Goal: Task Accomplishment & Management: Manage account settings

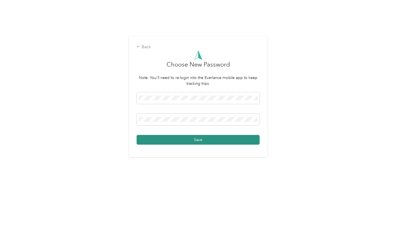
click at [198, 141] on button "Save" at bounding box center [198, 140] width 123 height 10
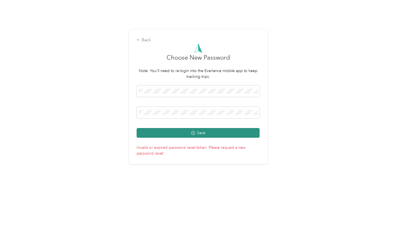
click at [169, 135] on button "Save" at bounding box center [198, 133] width 123 height 10
click at [157, 135] on button "Save" at bounding box center [198, 133] width 123 height 10
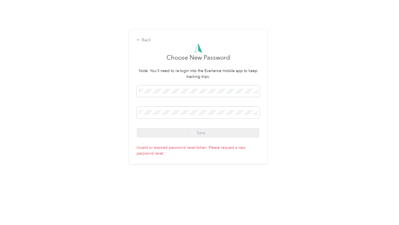
click at [134, 37] on div "Back Choose New Password Note: You'll need to re-login into the Everlance mobil…" at bounding box center [198, 96] width 139 height 135
click at [140, 39] on icon at bounding box center [139, 40] width 4 height 4
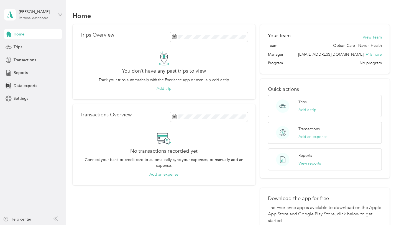
click at [58, 15] on icon at bounding box center [60, 15] width 4 height 4
click at [19, 99] on span "Settings" at bounding box center [21, 99] width 15 height 6
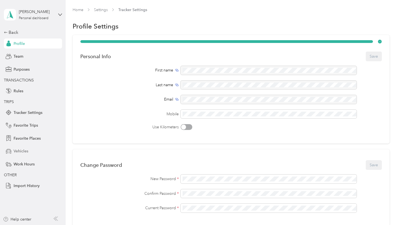
click at [24, 153] on span "Vehicles" at bounding box center [21, 151] width 15 height 6
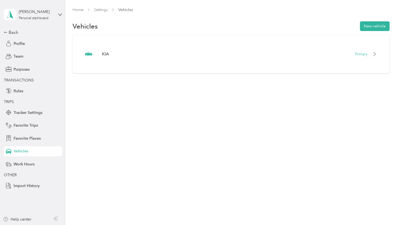
click at [208, 69] on div "KIA Primary" at bounding box center [231, 54] width 317 height 38
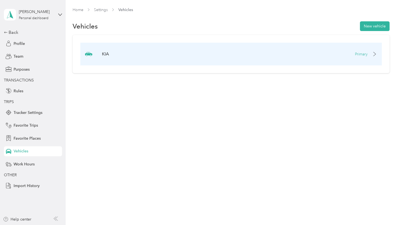
click at [114, 62] on div "KIA Primary" at bounding box center [231, 54] width 302 height 23
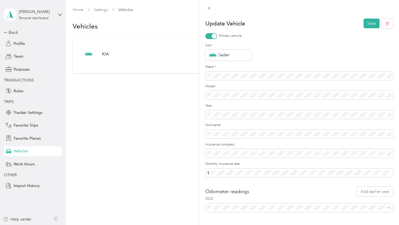
scroll to position [11, 0]
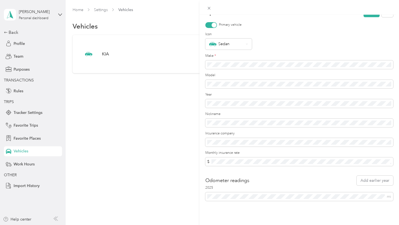
click at [19, 44] on div "Update Vehicle Save Primary vehicle Icon Sedan Make * Model Year Nickname Insur…" at bounding box center [199, 112] width 399 height 225
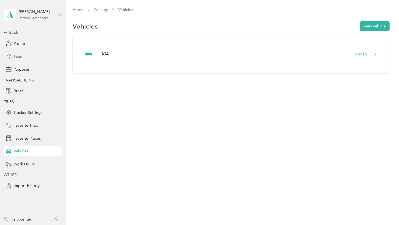
click at [21, 55] on span "Team" at bounding box center [19, 57] width 10 height 6
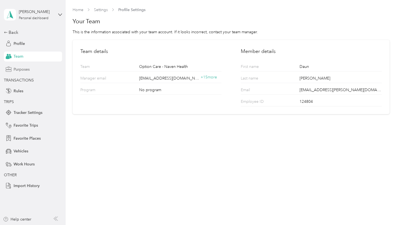
click at [22, 73] on div "Purposes" at bounding box center [33, 69] width 58 height 10
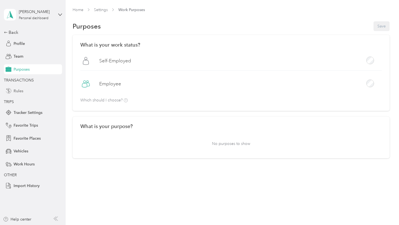
click at [23, 92] on span "Rules" at bounding box center [19, 91] width 10 height 6
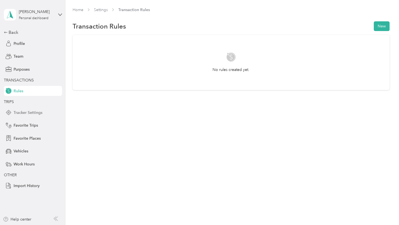
click at [25, 113] on span "Tracker Settings" at bounding box center [28, 113] width 29 height 6
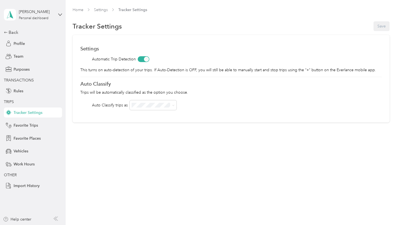
click at [21, 131] on div "Back Profile Team Purposes TRANSACTIONS Rules TRIPS Tracker Settings Favorite T…" at bounding box center [33, 110] width 58 height 162
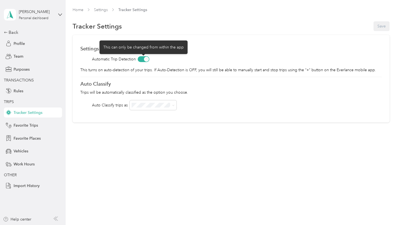
click at [142, 59] on span at bounding box center [144, 59] width 12 height 6
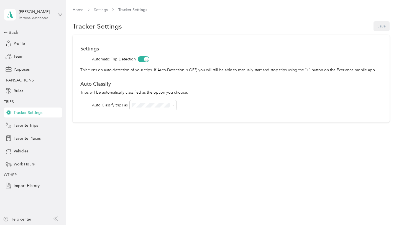
click at [153, 67] on div "Settings Automatic Trip Detection This turns on auto-detection of your trips. I…" at bounding box center [231, 79] width 317 height 88
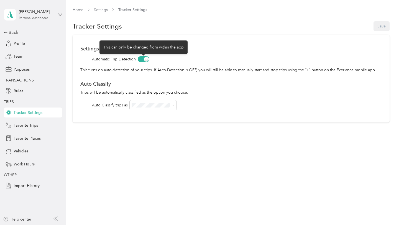
click at [143, 59] on span at bounding box center [144, 59] width 12 height 6
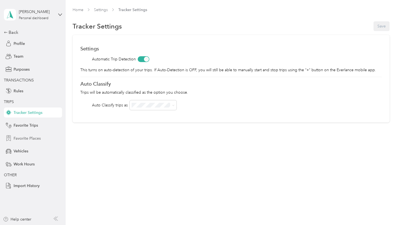
click at [26, 137] on span "Favorite Places" at bounding box center [27, 139] width 27 height 6
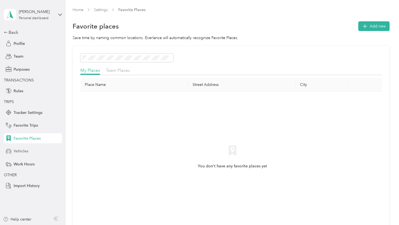
click at [20, 150] on span "Vehicles" at bounding box center [21, 151] width 15 height 6
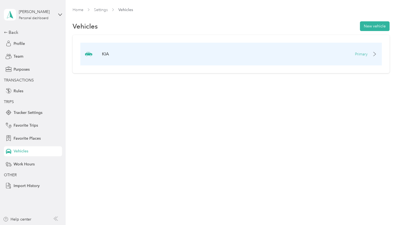
click at [194, 54] on div "KIA Primary" at bounding box center [231, 54] width 302 height 23
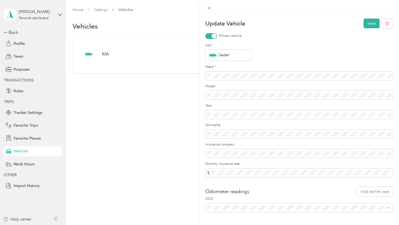
scroll to position [11, 0]
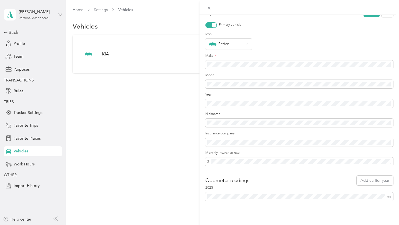
click at [15, 34] on div "Update Vehicle Save Primary vehicle Icon Sedan Make * Model Year Nickname Insur…" at bounding box center [199, 112] width 399 height 225
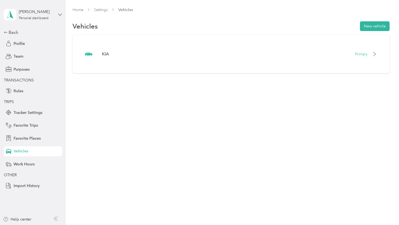
click at [59, 16] on icon at bounding box center [60, 15] width 4 height 4
click at [19, 67] on span "Purposes" at bounding box center [22, 70] width 16 height 6
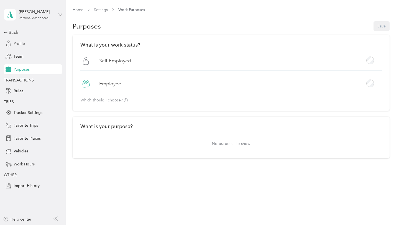
click at [19, 43] on span "Profile" at bounding box center [19, 44] width 11 height 6
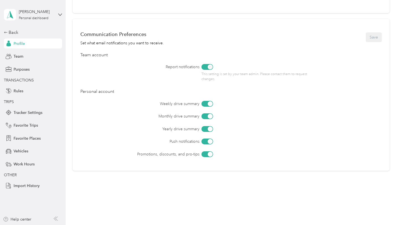
scroll to position [219, 0]
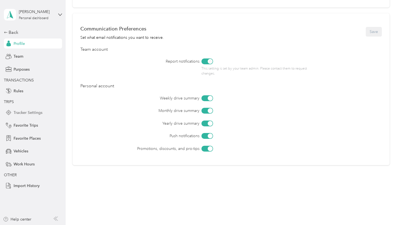
click at [25, 114] on span "Tracker Settings" at bounding box center [28, 113] width 29 height 6
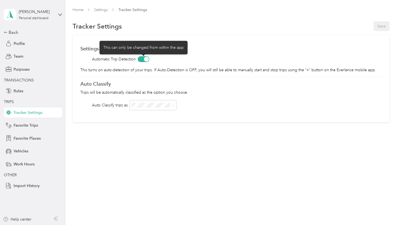
click at [143, 60] on span at bounding box center [144, 59] width 12 height 6
click at [147, 60] on span at bounding box center [144, 59] width 12 height 6
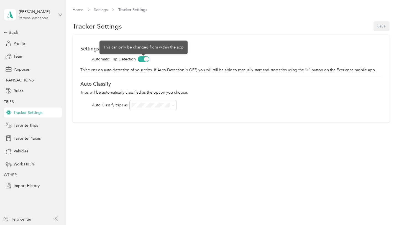
click at [140, 61] on span at bounding box center [144, 59] width 12 height 6
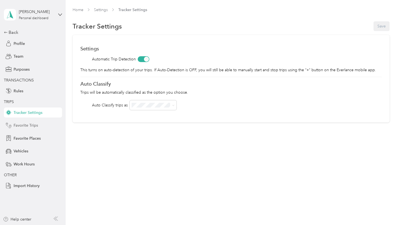
click at [30, 126] on span "Favorite Trips" at bounding box center [26, 126] width 24 height 6
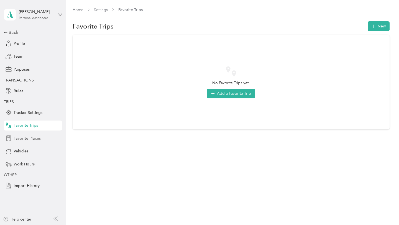
click at [28, 134] on div "Favorite Places" at bounding box center [33, 138] width 58 height 10
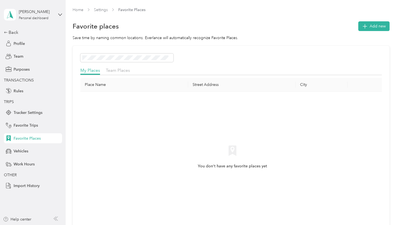
click at [25, 146] on div "Back Profile Team Purposes TRANSACTIONS Rules TRIPS Tracker Settings Favorite T…" at bounding box center [33, 110] width 58 height 162
click at [20, 155] on div "Vehicles" at bounding box center [33, 151] width 58 height 10
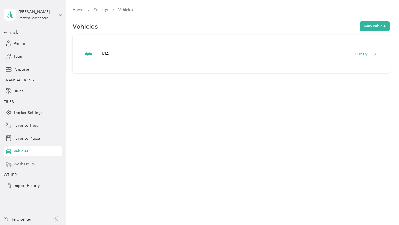
click at [20, 167] on div "Work Hours" at bounding box center [33, 164] width 58 height 10
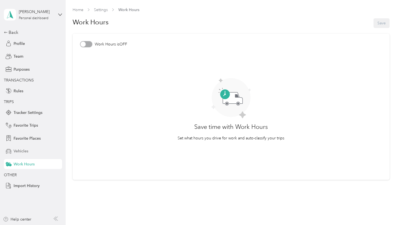
click at [14, 151] on span "Vehicles" at bounding box center [21, 151] width 15 height 6
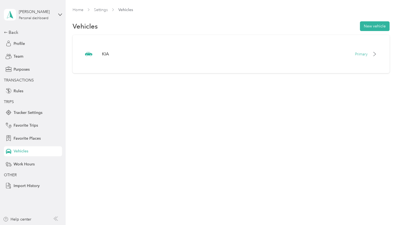
click at [155, 67] on div "KIA Primary" at bounding box center [231, 54] width 317 height 38
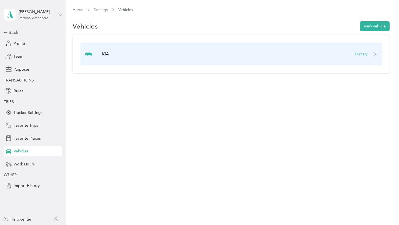
click at [356, 57] on div "KIA Primary" at bounding box center [231, 54] width 302 height 23
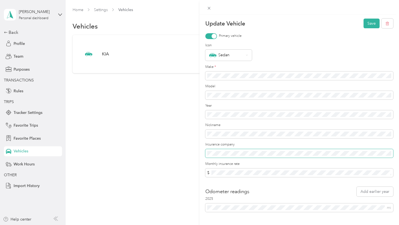
scroll to position [11, 0]
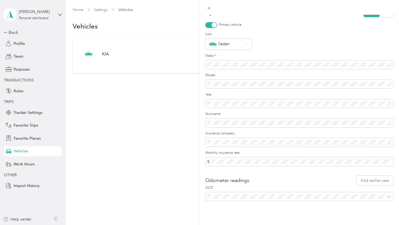
click at [19, 57] on div "Update Vehicle Save Primary vehicle Icon Sedan Make * Model Year Nickname Insur…" at bounding box center [199, 112] width 399 height 225
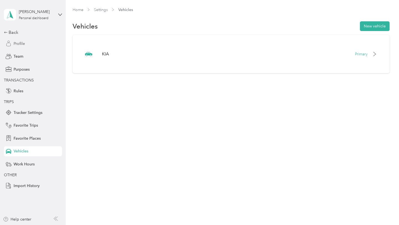
click at [24, 48] on div "Profile" at bounding box center [33, 44] width 58 height 10
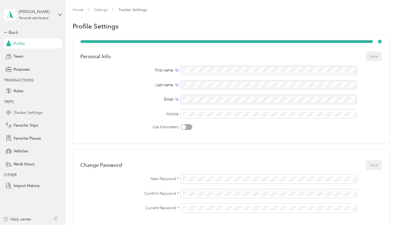
click at [39, 108] on div "Tracker Settings" at bounding box center [33, 113] width 58 height 10
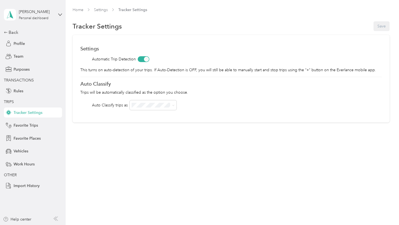
click at [139, 62] on div "Settings Automatic Trip Detection This turns on auto-detection of your trips. I…" at bounding box center [231, 79] width 317 height 88
